Goal: Task Accomplishment & Management: Manage account settings

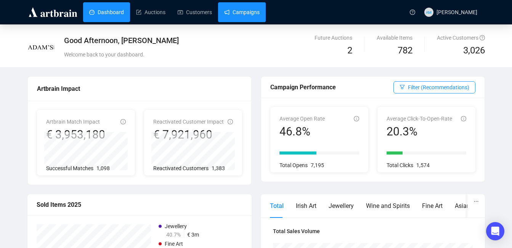
click at [235, 10] on link "Campaigns" at bounding box center [241, 12] width 35 height 20
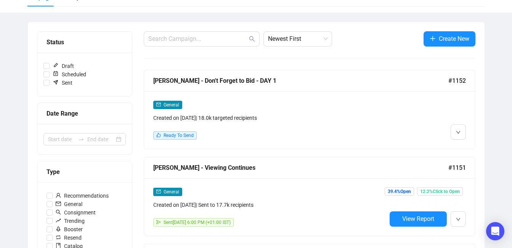
scroll to position [43, 0]
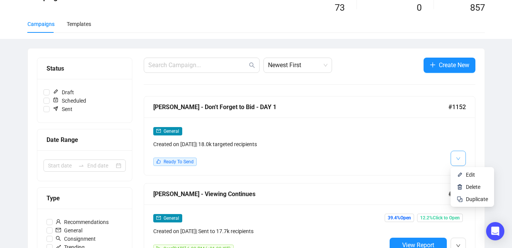
click at [459, 156] on span "button" at bounding box center [458, 158] width 5 height 10
click at [469, 171] on div "General Created on [DATE] | 18.0k targeted recipients Ready To Send" at bounding box center [309, 146] width 331 height 58
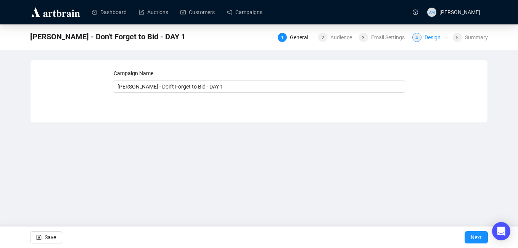
click at [424, 38] on div "4 Design" at bounding box center [430, 37] width 36 height 9
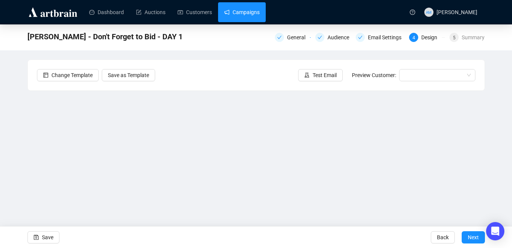
click at [250, 17] on link "Campaigns" at bounding box center [241, 12] width 35 height 20
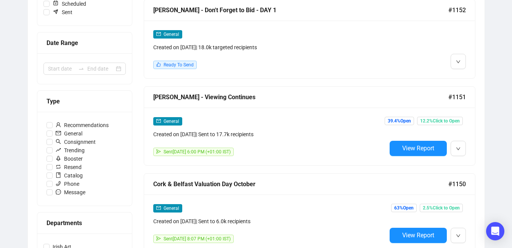
scroll to position [144, 0]
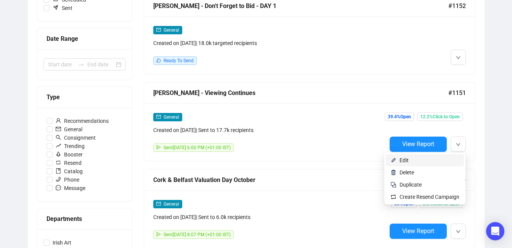
click at [451, 158] on span "Edit" at bounding box center [430, 160] width 60 height 8
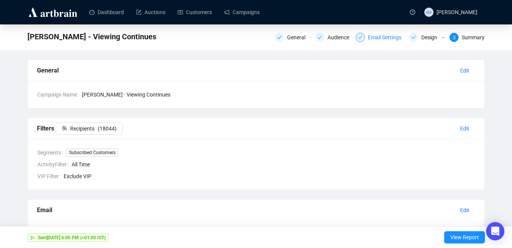
click at [380, 34] on div "Email Settings" at bounding box center [387, 37] width 38 height 9
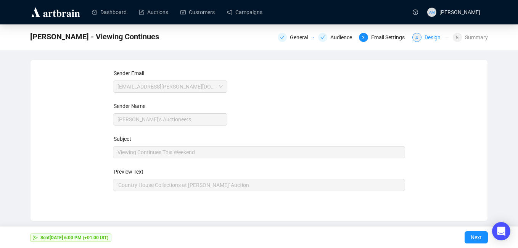
click at [436, 34] on div "Design" at bounding box center [434, 37] width 21 height 9
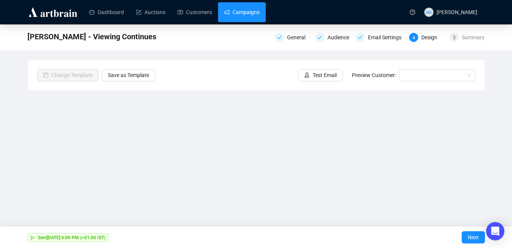
click at [250, 12] on link "Campaigns" at bounding box center [241, 12] width 35 height 20
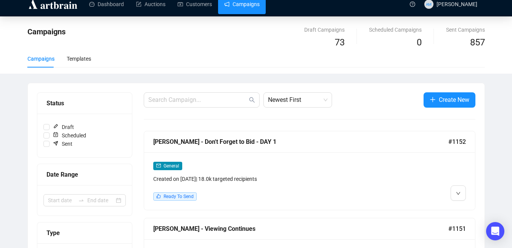
scroll to position [2, 0]
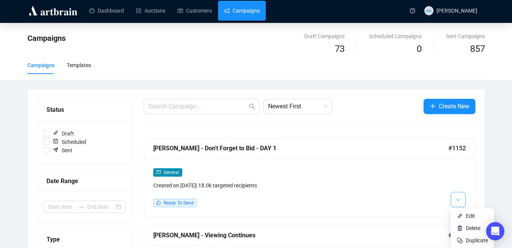
click at [464, 206] on button "button" at bounding box center [458, 199] width 15 height 15
click at [465, 210] on li "Edit" at bounding box center [472, 216] width 40 height 12
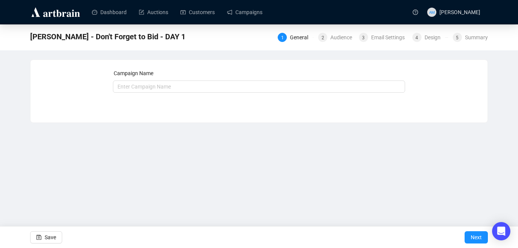
type input "[PERSON_NAME] - Don't Forget to Bid - DAY 1"
click at [422, 41] on div "4 Design" at bounding box center [430, 37] width 36 height 9
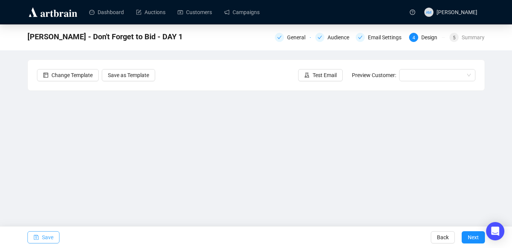
click at [50, 235] on span "Save" at bounding box center [47, 236] width 11 height 21
click at [307, 80] on button "Test Email" at bounding box center [320, 75] width 45 height 12
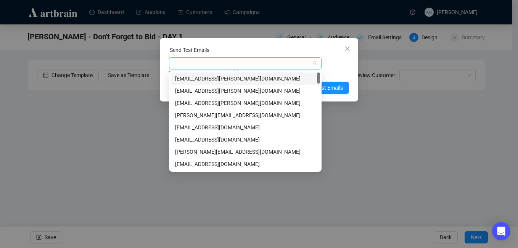
click at [270, 59] on div at bounding box center [240, 63] width 141 height 11
type input "w"
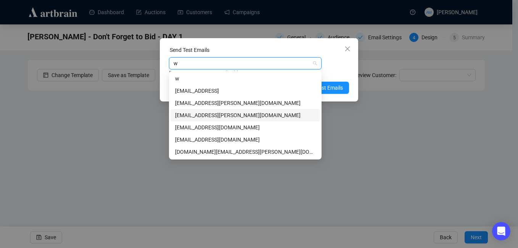
click at [213, 114] on div "[EMAIL_ADDRESS][PERSON_NAME][DOMAIN_NAME]" at bounding box center [245, 115] width 140 height 8
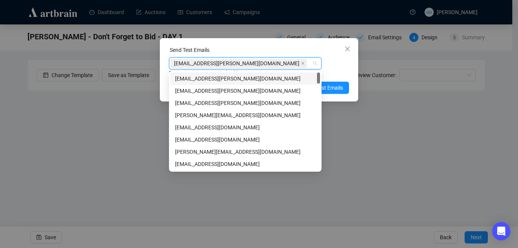
click at [349, 67] on div "[EMAIL_ADDRESS][PERSON_NAME][DOMAIN_NAME] Enter up to 20 Test Email Addresses" at bounding box center [259, 67] width 180 height 20
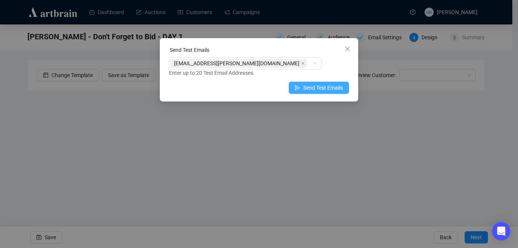
click at [329, 90] on span "Send Test Emails" at bounding box center [323, 88] width 40 height 8
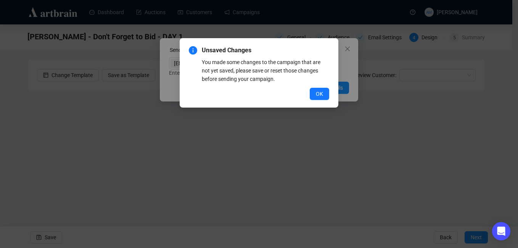
click at [332, 58] on div "Unsaved Changes You made some changes to the campaign that are not yet saved, p…" at bounding box center [259, 72] width 159 height 69
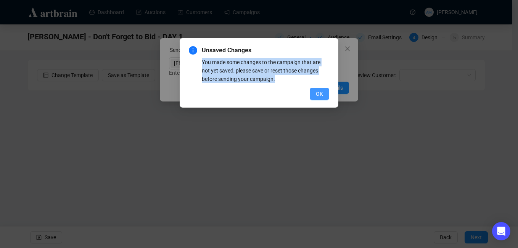
drag, startPoint x: 351, startPoint y: 48, endPoint x: 320, endPoint y: 92, distance: 53.9
click at [320, 92] on div "Unsaved Changes You made some changes to the campaign that are not yet saved, p…" at bounding box center [259, 124] width 518 height 248
click at [320, 92] on span "OK" at bounding box center [319, 94] width 7 height 8
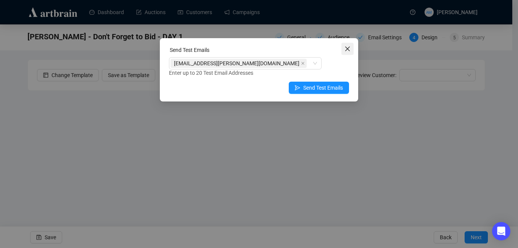
click at [348, 50] on icon "close" at bounding box center [347, 49] width 5 height 5
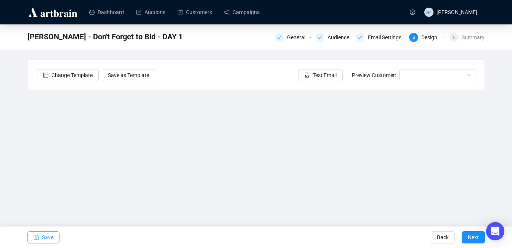
click at [50, 235] on span "Save" at bounding box center [47, 236] width 11 height 21
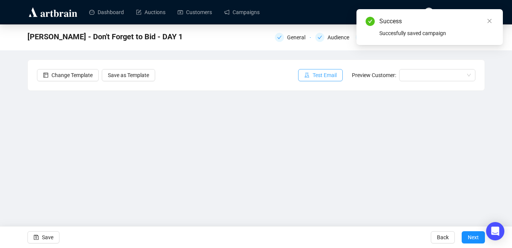
click at [318, 72] on span "Test Email" at bounding box center [325, 75] width 24 height 8
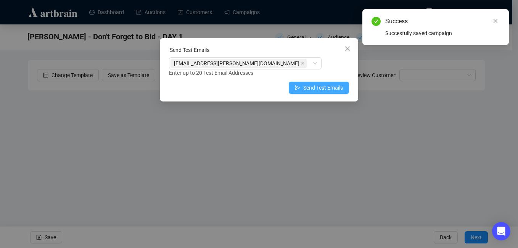
click at [309, 88] on span "Send Test Emails" at bounding box center [323, 88] width 40 height 8
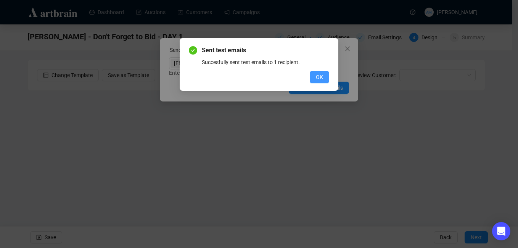
click at [317, 80] on span "OK" at bounding box center [319, 77] width 7 height 8
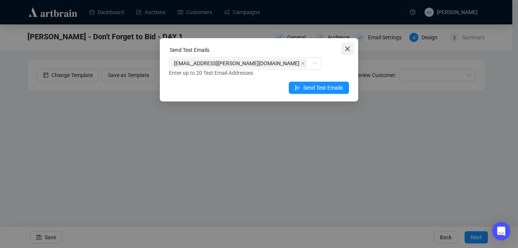
click at [350, 47] on span "Close" at bounding box center [347, 49] width 12 height 6
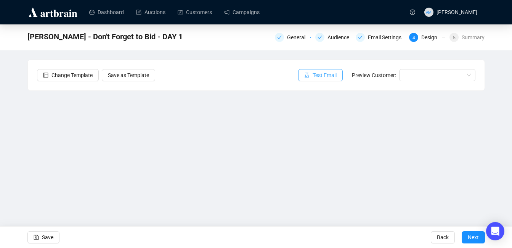
click at [323, 73] on span "Test Email" at bounding box center [325, 75] width 24 height 8
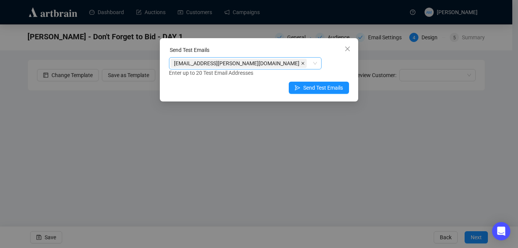
click at [301, 63] on icon "close" at bounding box center [302, 63] width 3 height 3
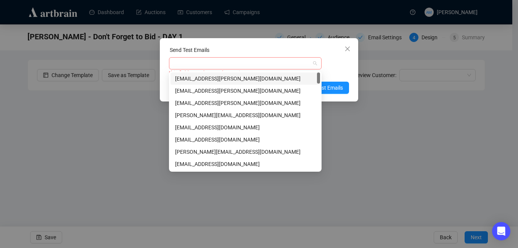
click at [215, 66] on div at bounding box center [240, 63] width 141 height 11
click at [204, 93] on div "[EMAIL_ADDRESS][PERSON_NAME][DOMAIN_NAME]" at bounding box center [245, 91] width 140 height 8
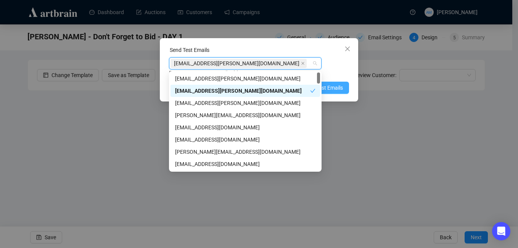
click at [339, 87] on span "Send Test Emails" at bounding box center [323, 88] width 40 height 8
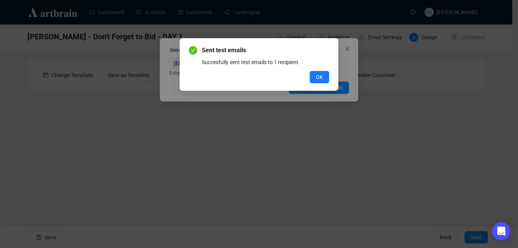
click at [322, 73] on button "OK" at bounding box center [319, 77] width 19 height 12
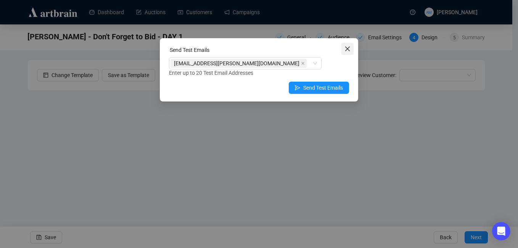
click at [347, 48] on icon "close" at bounding box center [347, 49] width 5 height 5
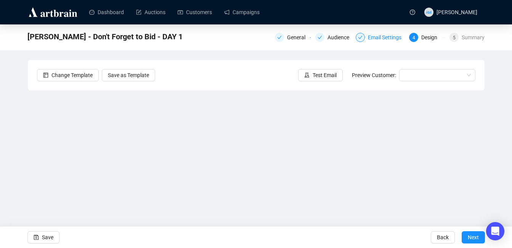
click at [382, 39] on div "Email Settings" at bounding box center [387, 37] width 38 height 9
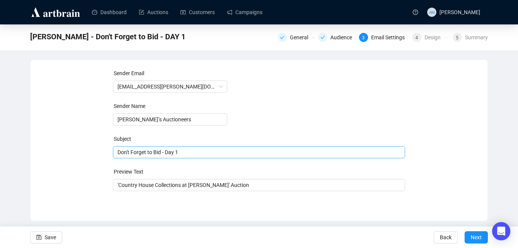
click at [169, 152] on span "Don't Forget to Bid - Day 1" at bounding box center [259, 152] width 292 height 6
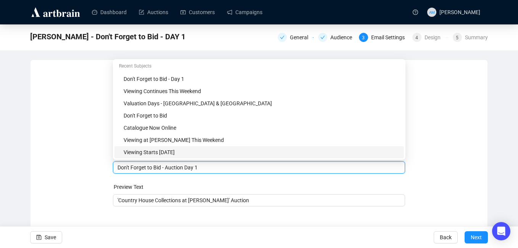
click at [212, 167] on input "Don't Forget to Bid - Auction Day 1" at bounding box center [258, 167] width 283 height 8
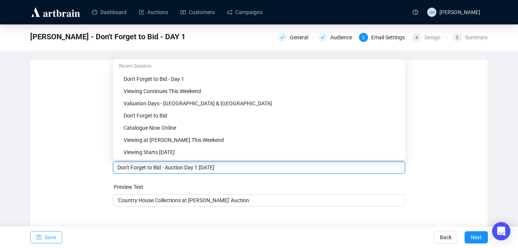
type input "Don't Forget to Bid - Auction Day 1 [DATE]"
click at [47, 239] on span "Save" at bounding box center [50, 236] width 11 height 21
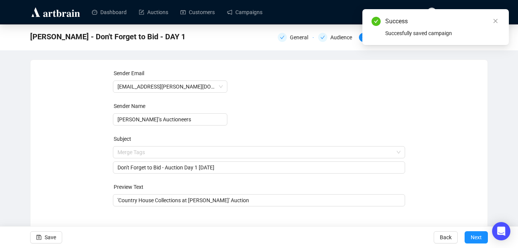
click at [426, 53] on div "[PERSON_NAME] - Don't Forget to Bid - DAY 1 General Audience 3 Email Settings 4…" at bounding box center [259, 130] width 518 height 212
click at [493, 22] on icon "close" at bounding box center [495, 20] width 5 height 5
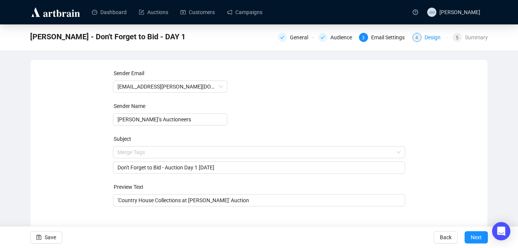
click at [429, 38] on div "Design" at bounding box center [434, 37] width 21 height 9
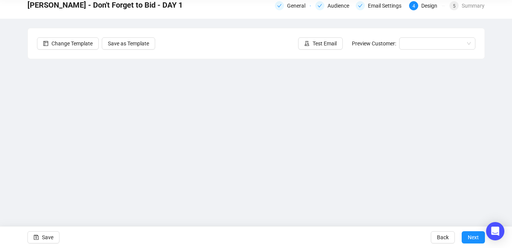
scroll to position [36, 0]
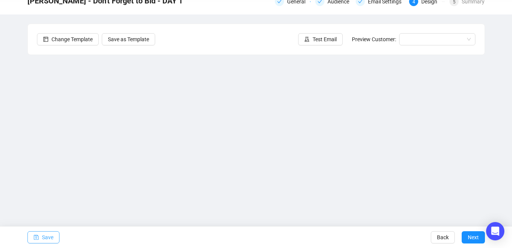
click at [49, 234] on span "Save" at bounding box center [47, 236] width 11 height 21
click at [55, 234] on button "Save" at bounding box center [43, 237] width 32 height 12
click at [52, 233] on span "Save" at bounding box center [47, 236] width 11 height 21
click at [324, 30] on div "Change Template Save as Template Test Email Preview Customer:" at bounding box center [256, 39] width 457 height 31
click at [322, 37] on span "Test Email" at bounding box center [325, 39] width 24 height 8
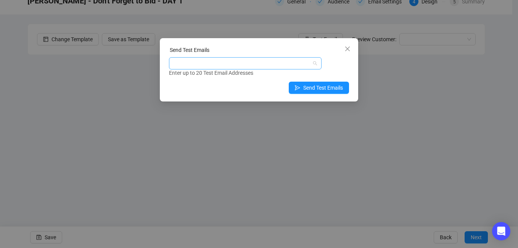
click at [212, 63] on div at bounding box center [240, 63] width 141 height 11
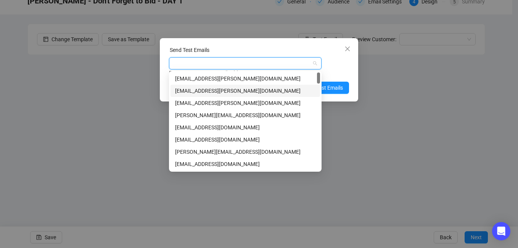
click at [210, 94] on div "[EMAIL_ADDRESS][PERSON_NAME][DOMAIN_NAME]" at bounding box center [245, 91] width 140 height 8
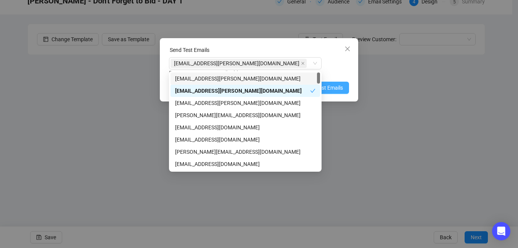
click at [335, 88] on span "Send Test Emails" at bounding box center [323, 88] width 40 height 8
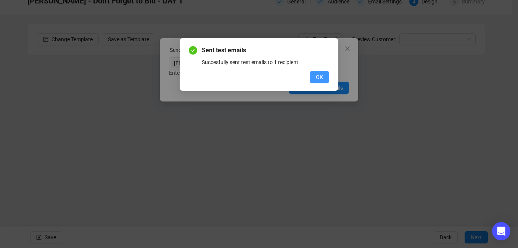
click at [323, 72] on button "OK" at bounding box center [319, 77] width 19 height 12
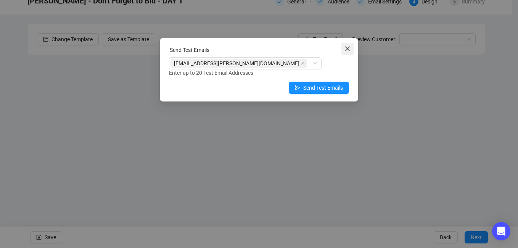
click at [345, 50] on icon "close" at bounding box center [347, 49] width 6 height 6
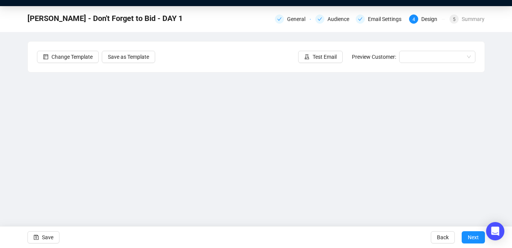
scroll to position [0, 0]
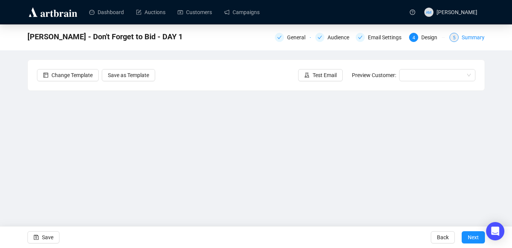
click at [453, 41] on div "5" at bounding box center [454, 37] width 9 height 9
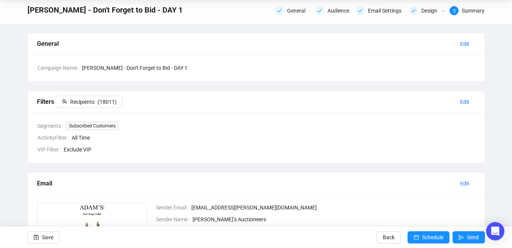
scroll to position [29, 0]
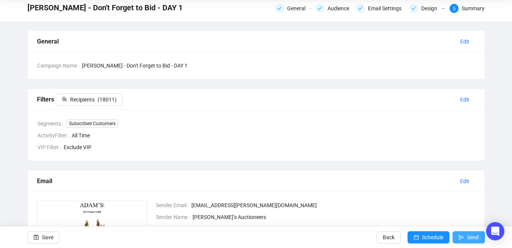
click at [467, 237] on span "Send" at bounding box center [473, 236] width 12 height 21
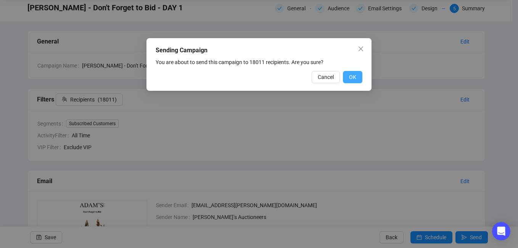
click at [355, 80] on span "OK" at bounding box center [352, 77] width 7 height 8
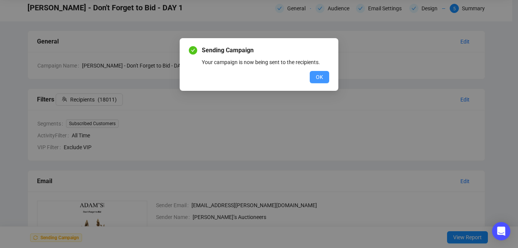
click at [318, 77] on span "OK" at bounding box center [319, 77] width 7 height 8
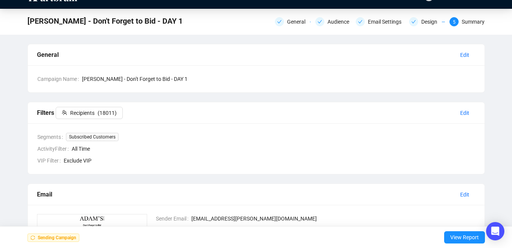
scroll to position [0, 0]
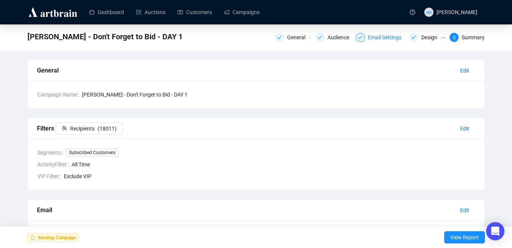
click at [383, 39] on div "Email Settings" at bounding box center [387, 37] width 38 height 9
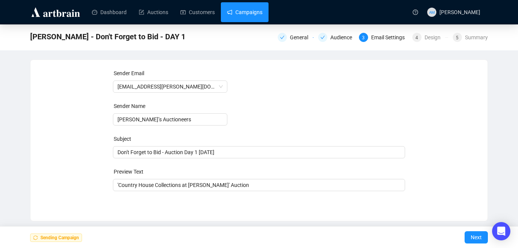
click at [233, 14] on link "Campaigns" at bounding box center [244, 12] width 35 height 20
